Goal: Transaction & Acquisition: Purchase product/service

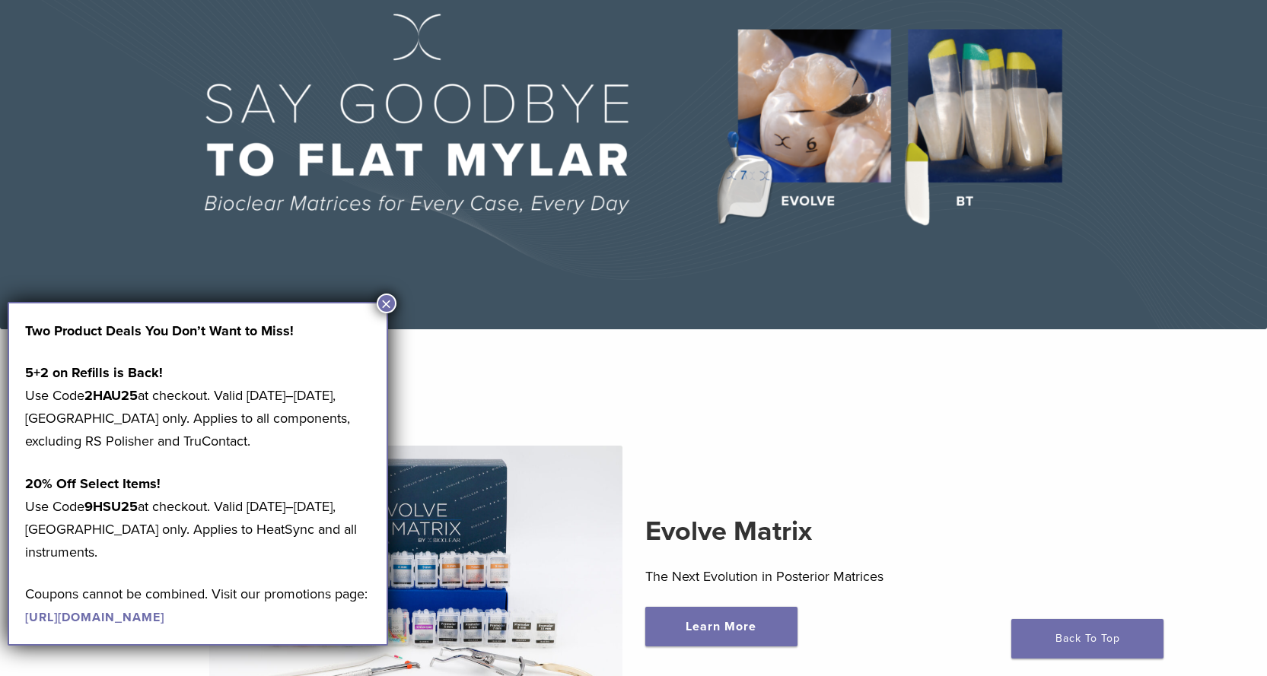
scroll to position [380, 0]
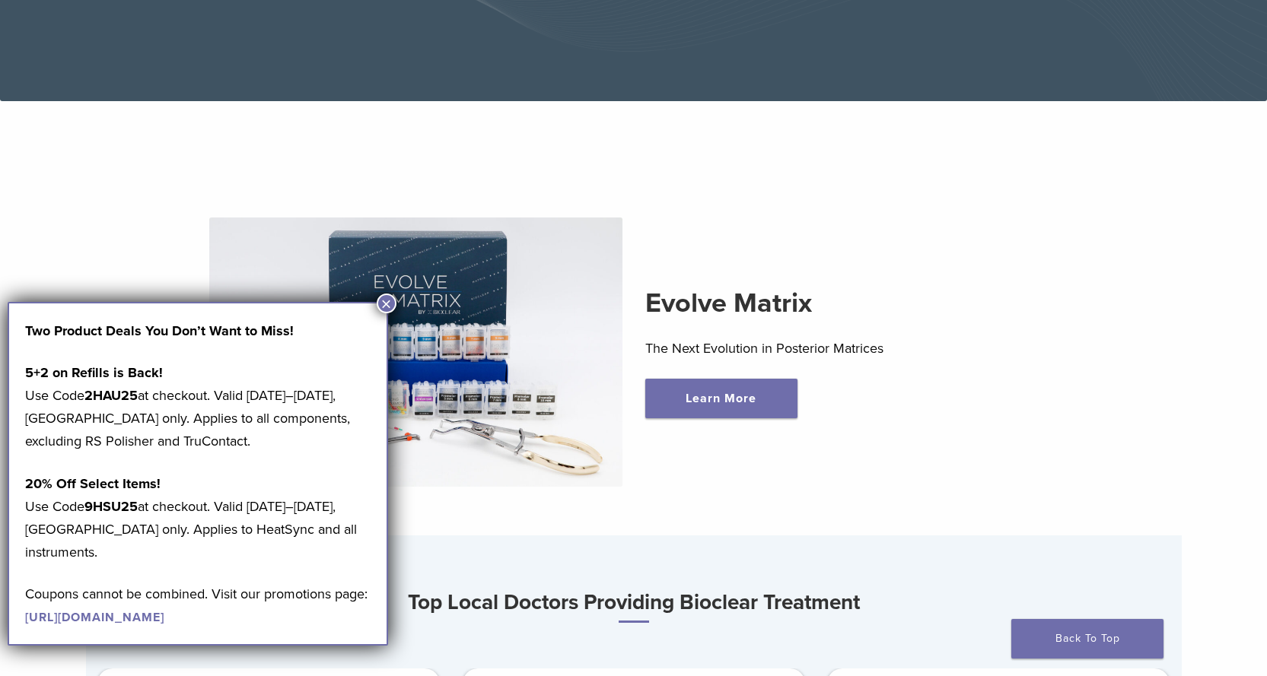
click at [383, 306] on button "×" at bounding box center [387, 304] width 20 height 20
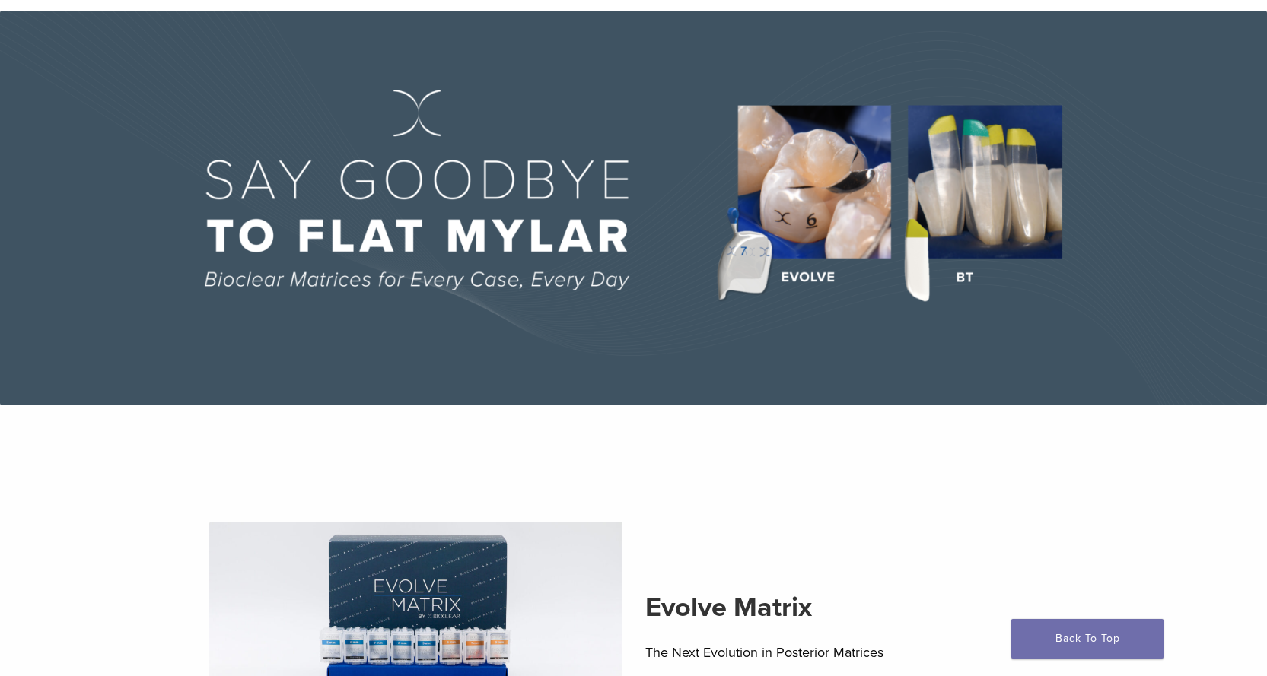
scroll to position [0, 0]
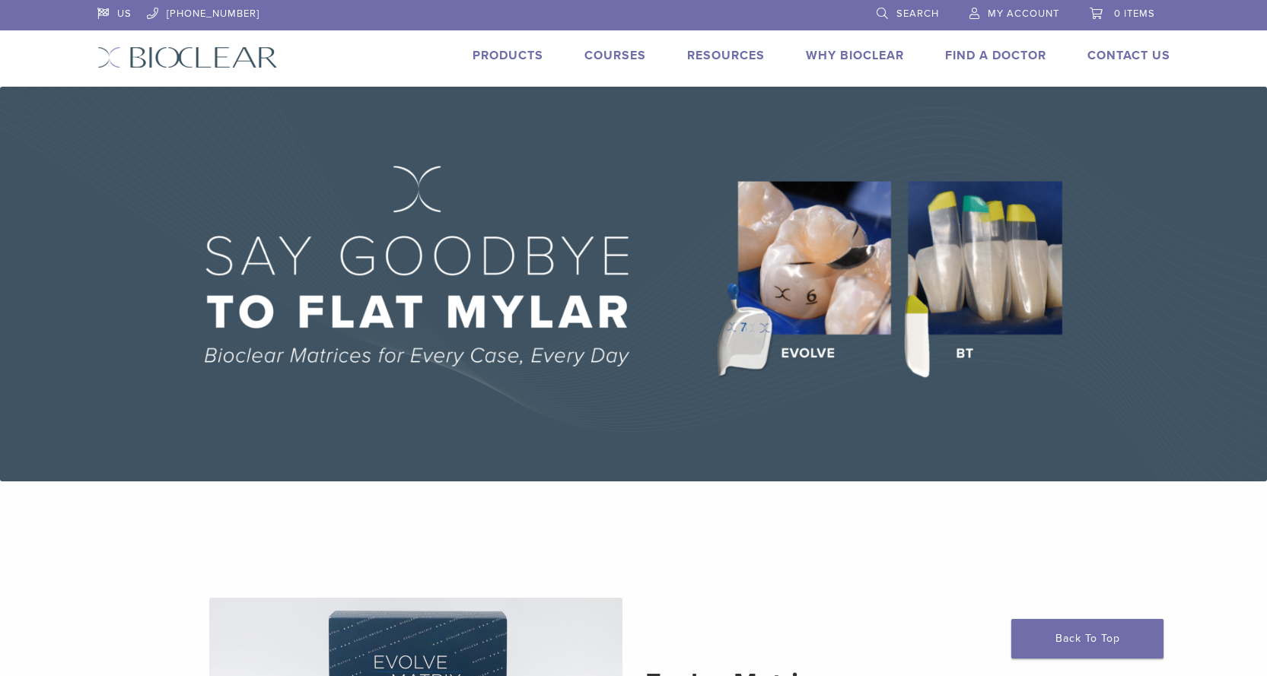
click at [521, 56] on link "Products" at bounding box center [507, 55] width 71 height 15
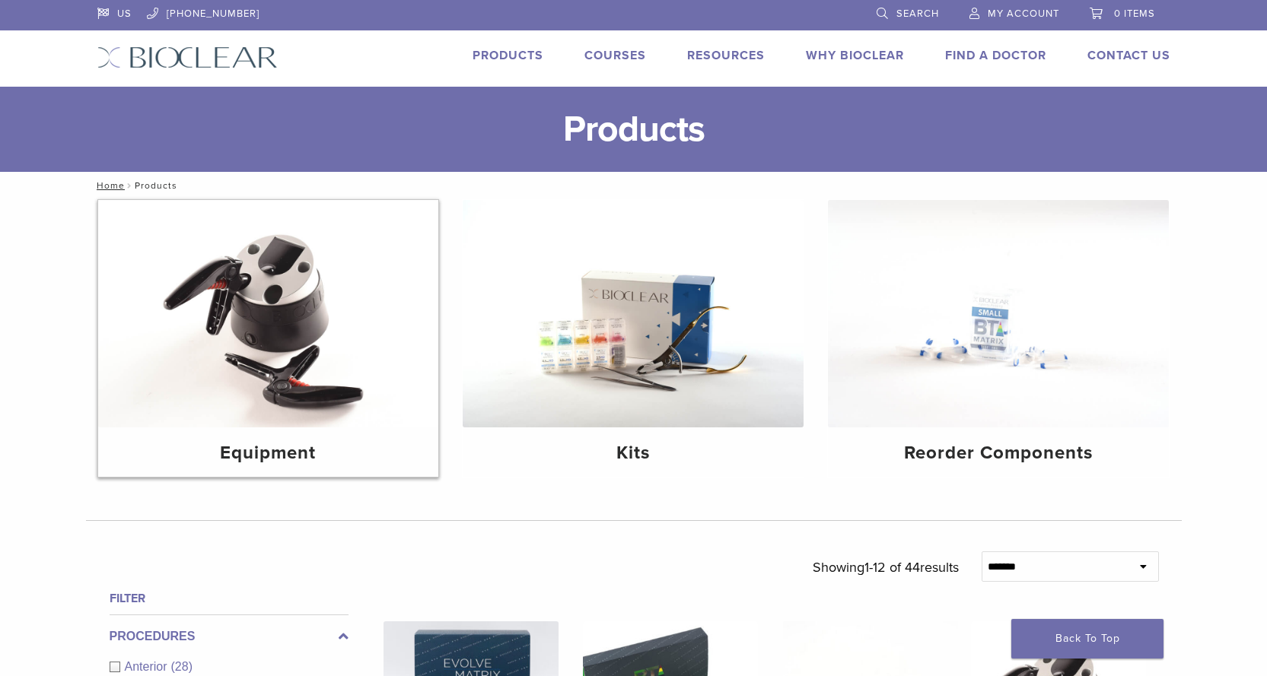
click at [280, 369] on img at bounding box center [268, 313] width 341 height 227
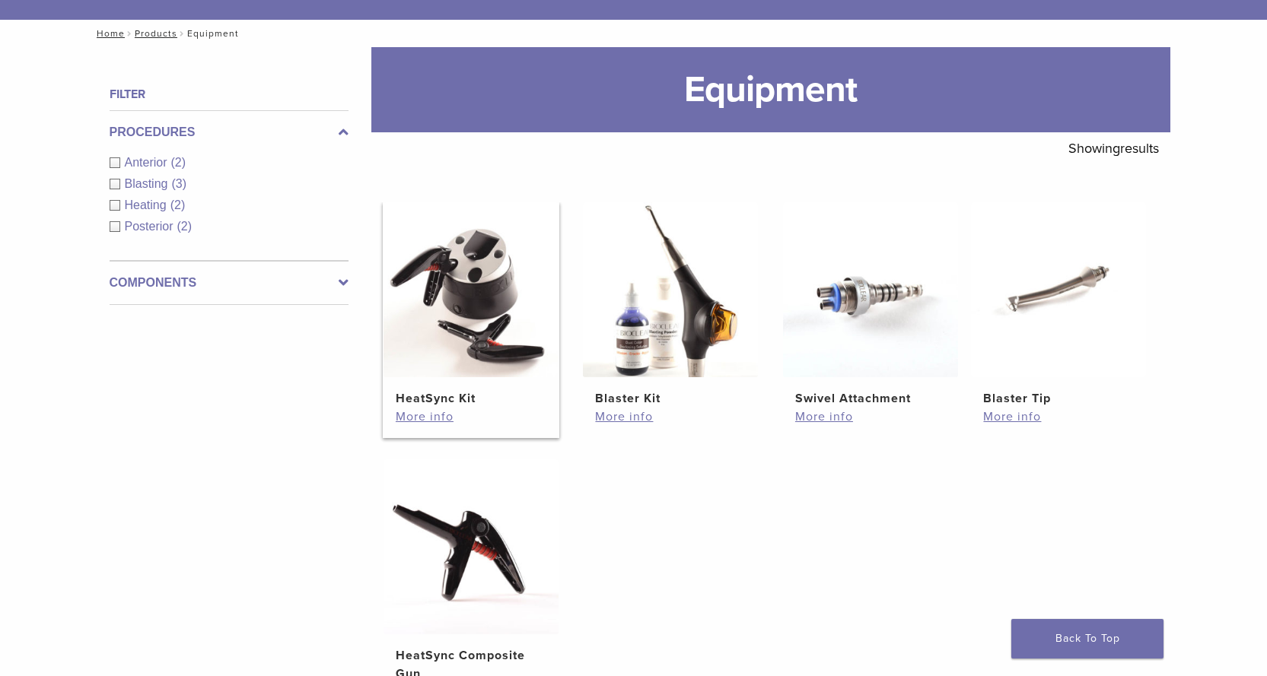
scroll to position [228, 0]
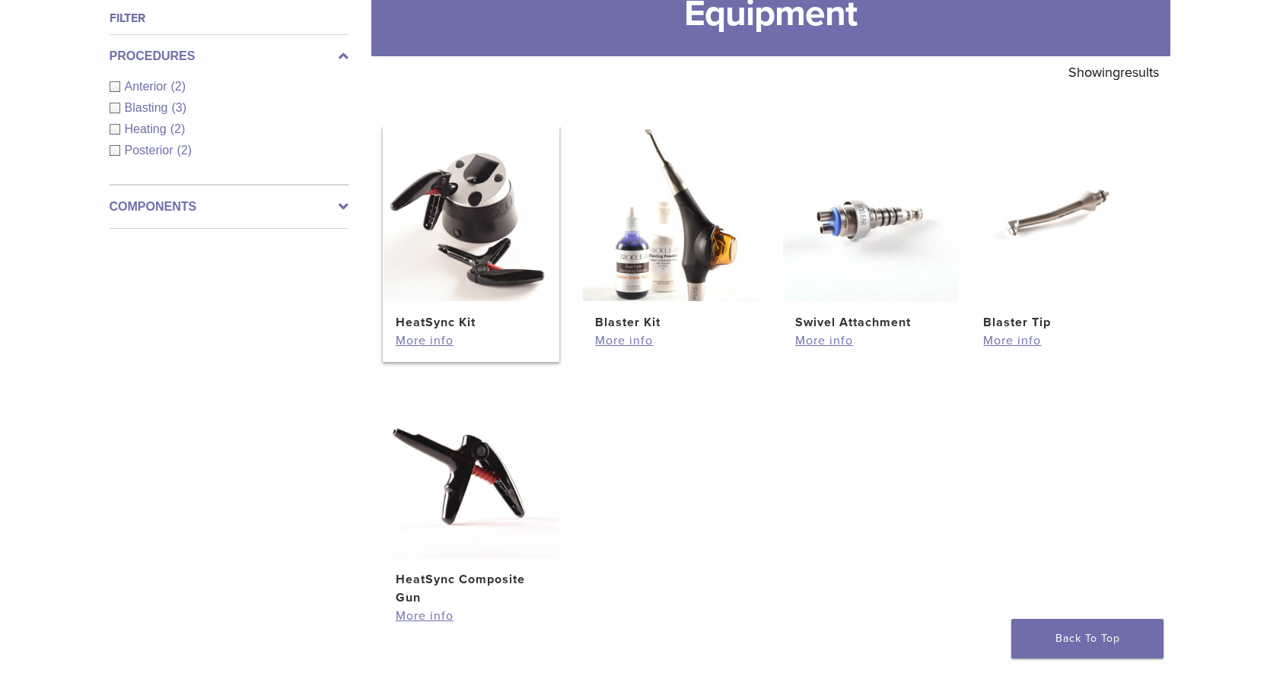
click at [467, 285] on img at bounding box center [470, 213] width 175 height 175
